Goal: Find specific page/section: Find specific page/section

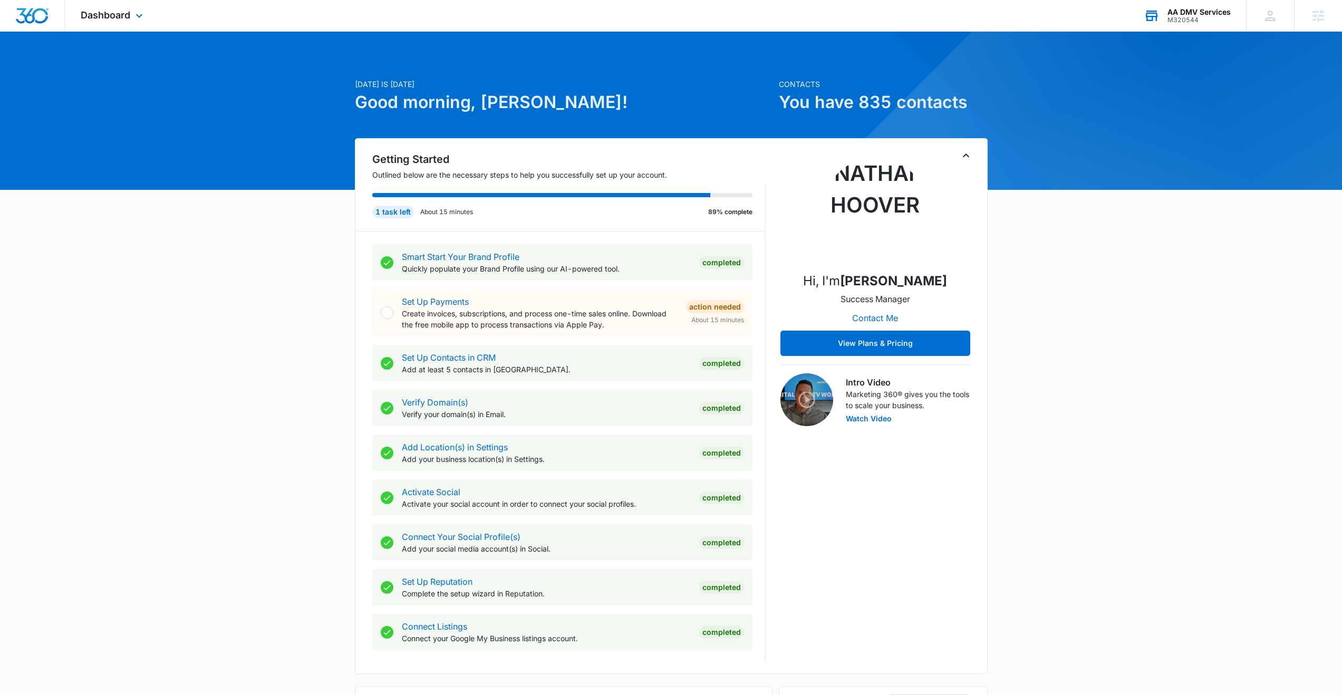
click at [1204, 16] on div "M320544" at bounding box center [1199, 19] width 63 height 7
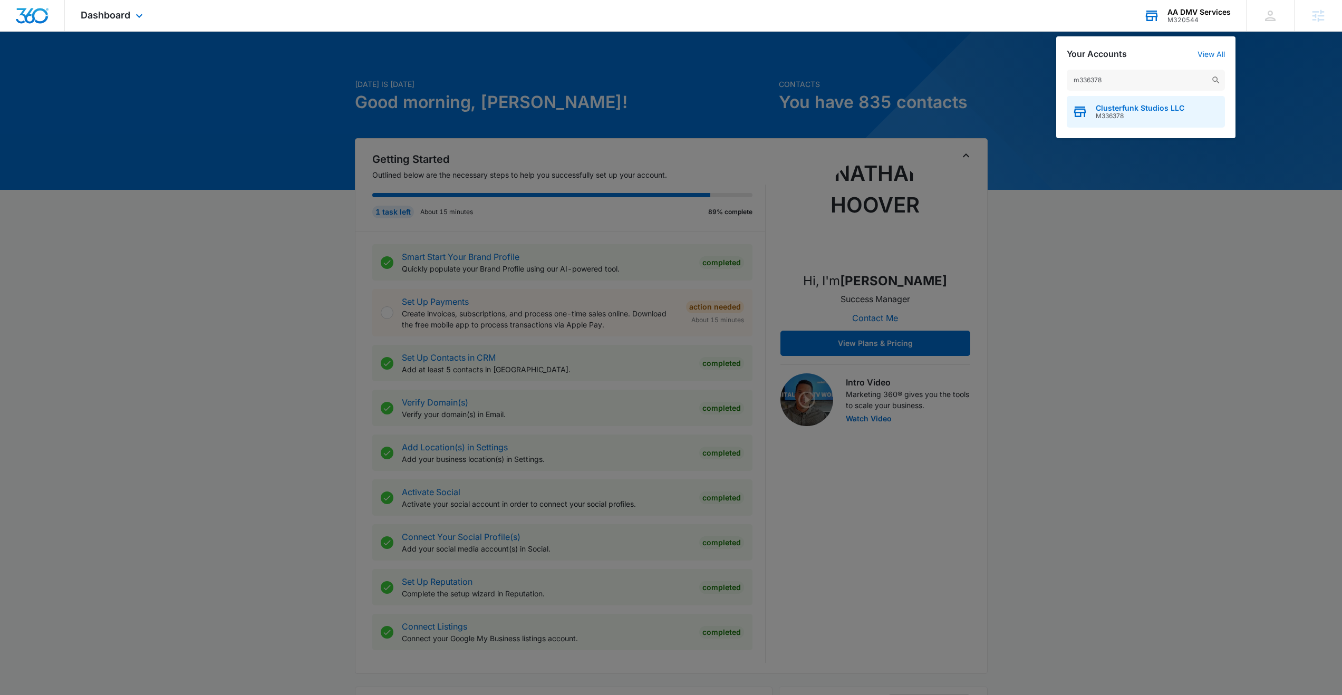
type input "m336378"
click at [1107, 109] on span "Clusterfunk Studios LLC" at bounding box center [1140, 108] width 89 height 8
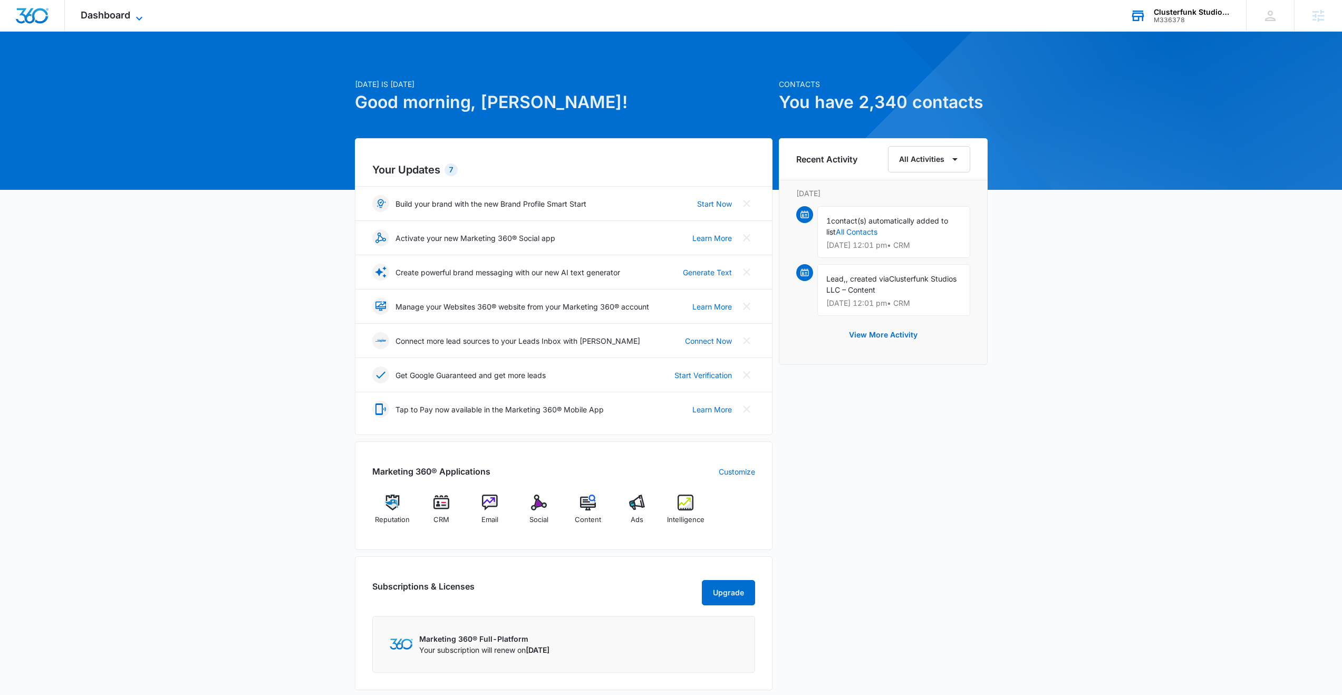
click at [97, 15] on span "Dashboard" at bounding box center [106, 14] width 50 height 11
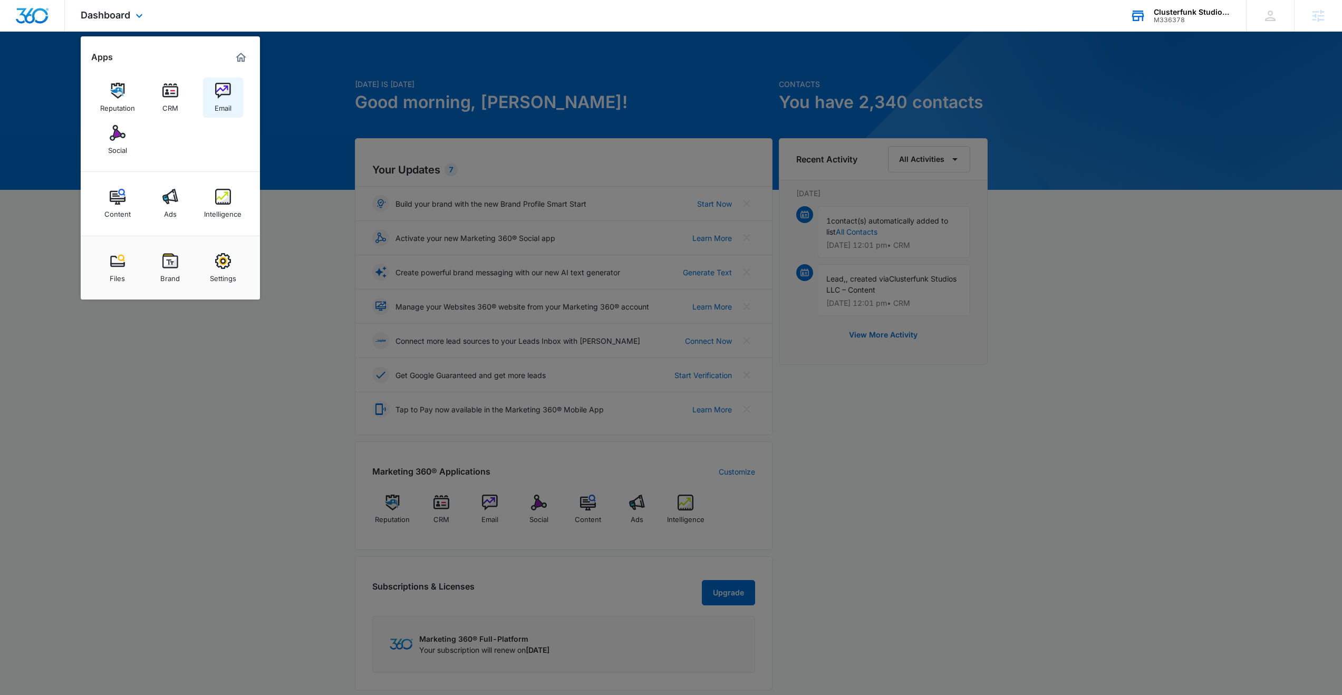
click at [222, 97] on img at bounding box center [223, 91] width 16 height 16
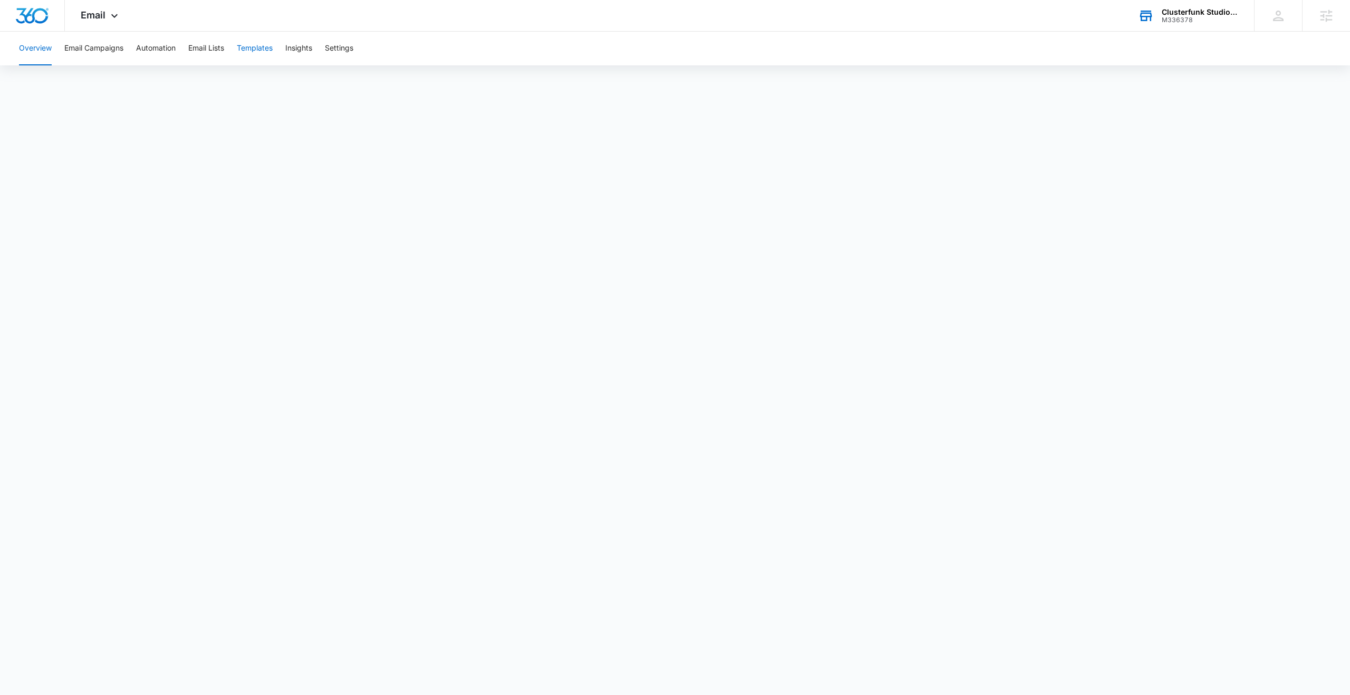
click at [264, 44] on button "Templates" at bounding box center [255, 49] width 36 height 34
click at [155, 50] on button "Automation" at bounding box center [156, 49] width 40 height 34
